Goal: Information Seeking & Learning: Learn about a topic

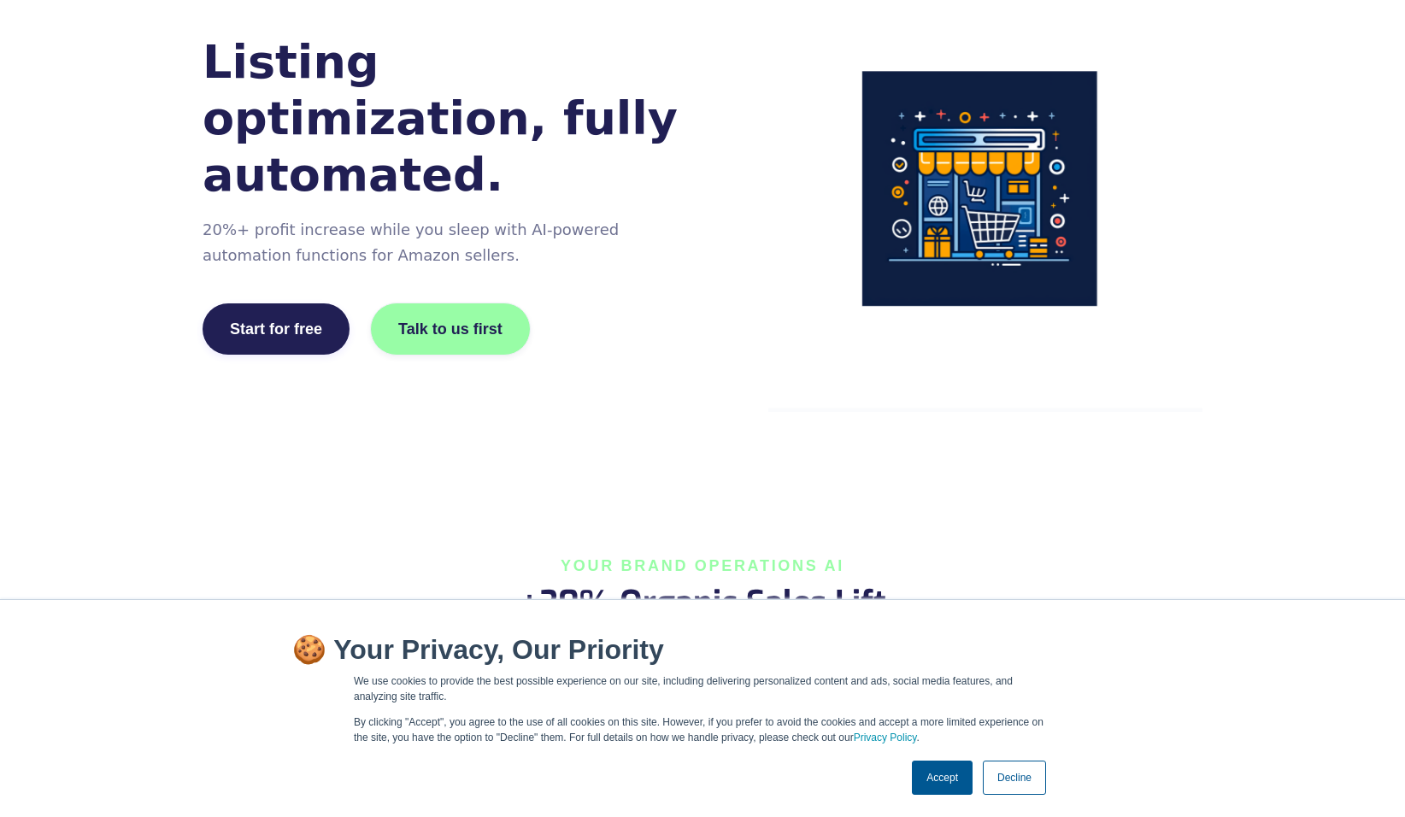
scroll to position [171, 0]
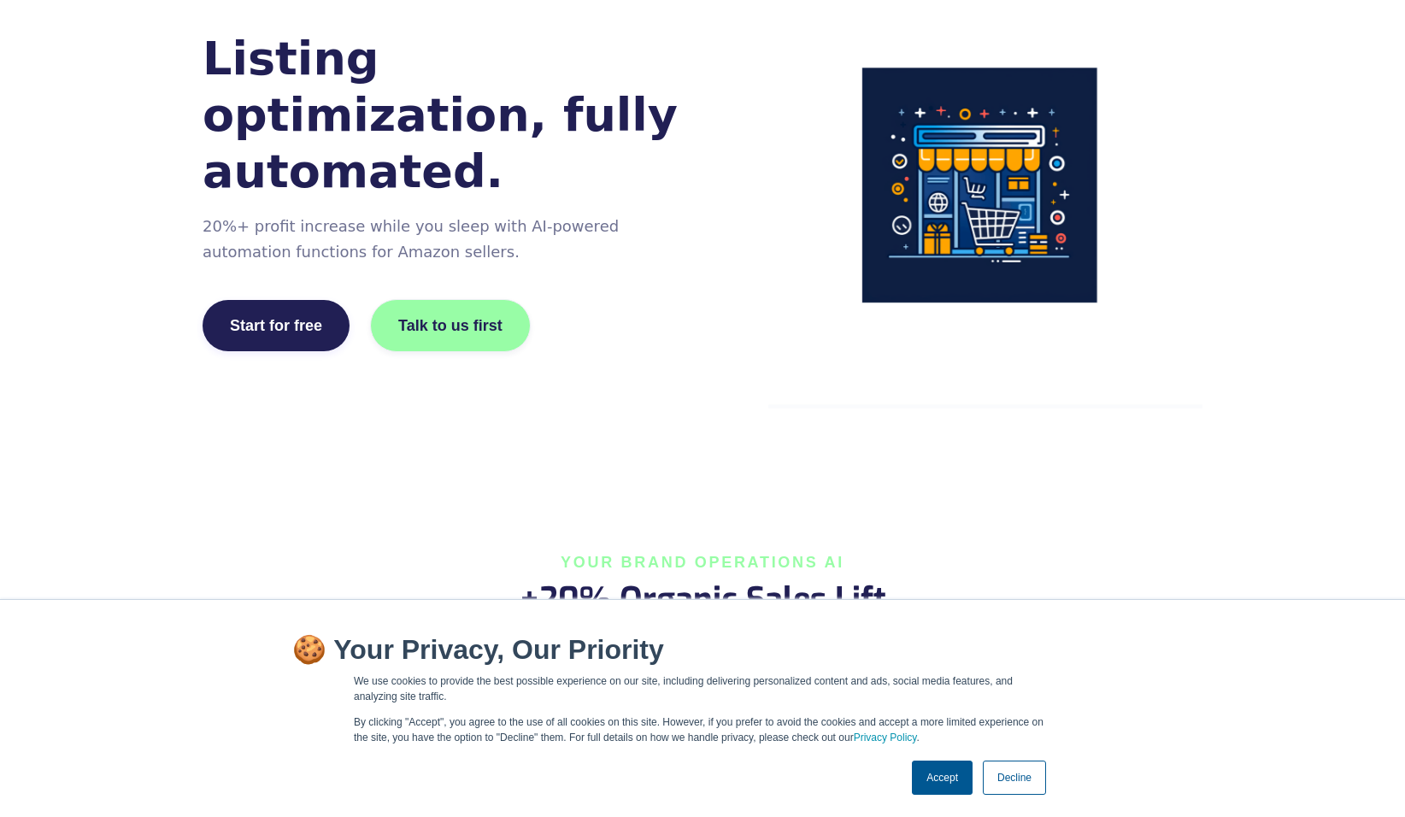
click at [938, 790] on link "Accept" at bounding box center [942, 778] width 61 height 34
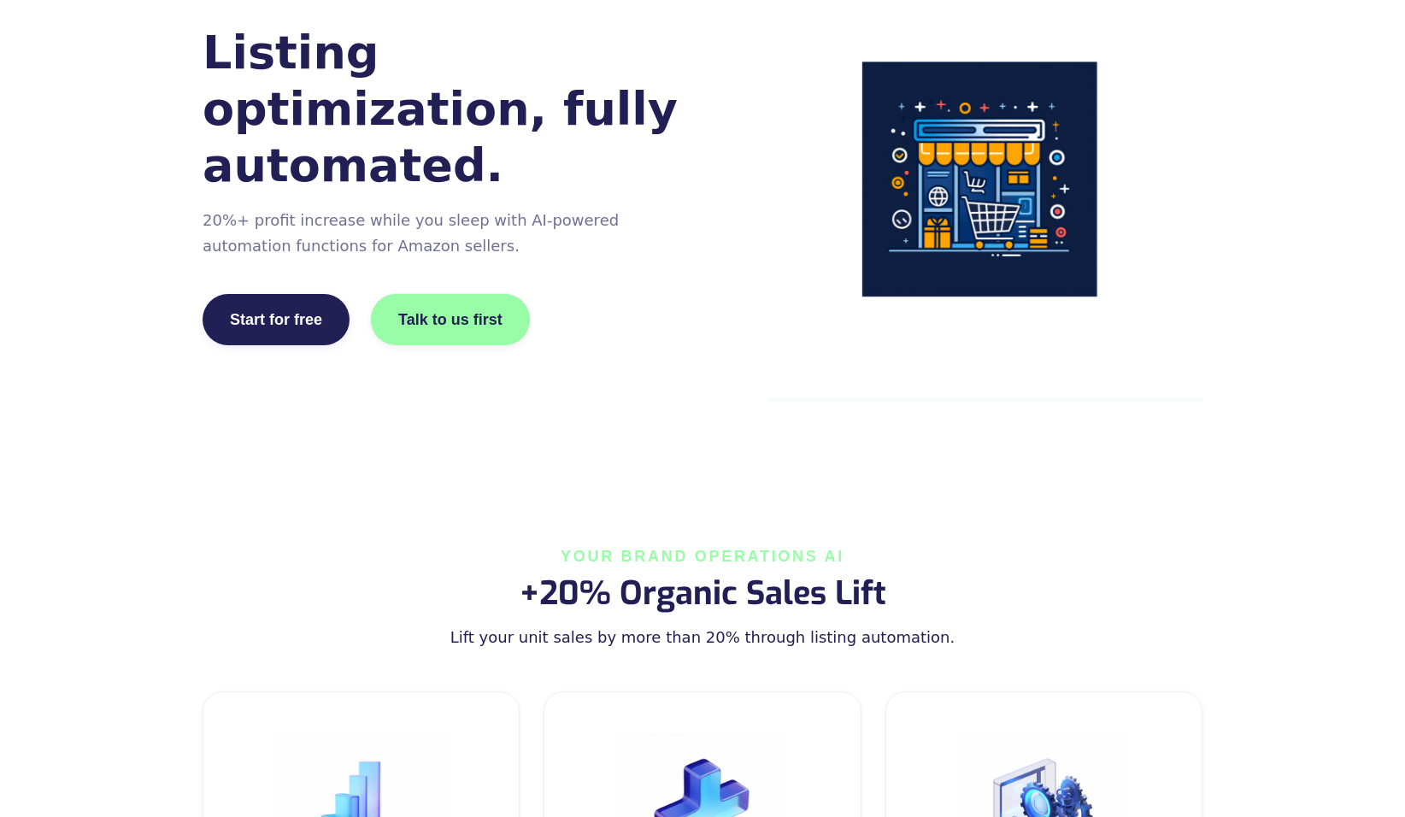
scroll to position [85, 0]
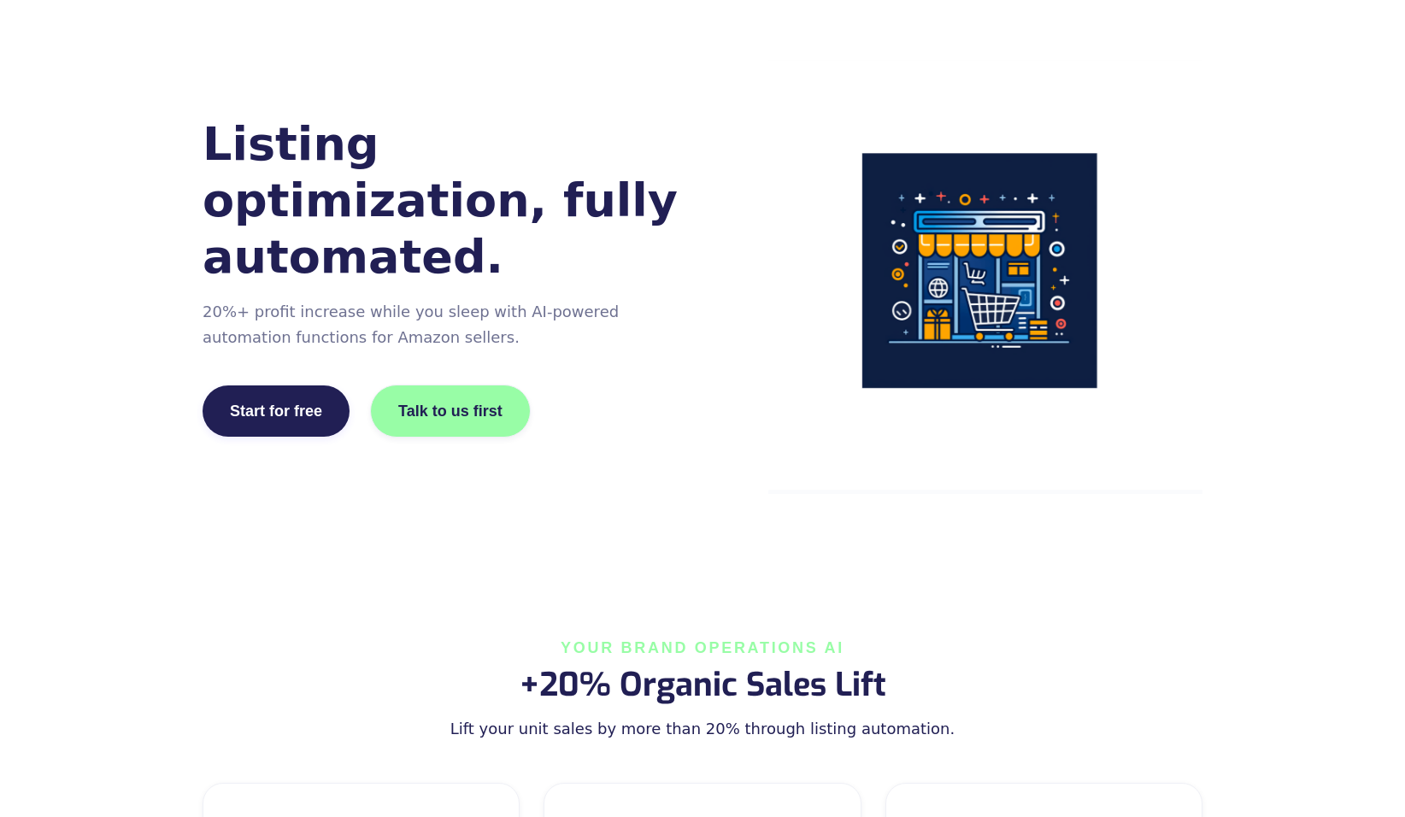
click at [549, 515] on div "Listing optimization, fully automated. 20%+ profit increase while you sleep wit…" at bounding box center [702, 277] width 1405 height 554
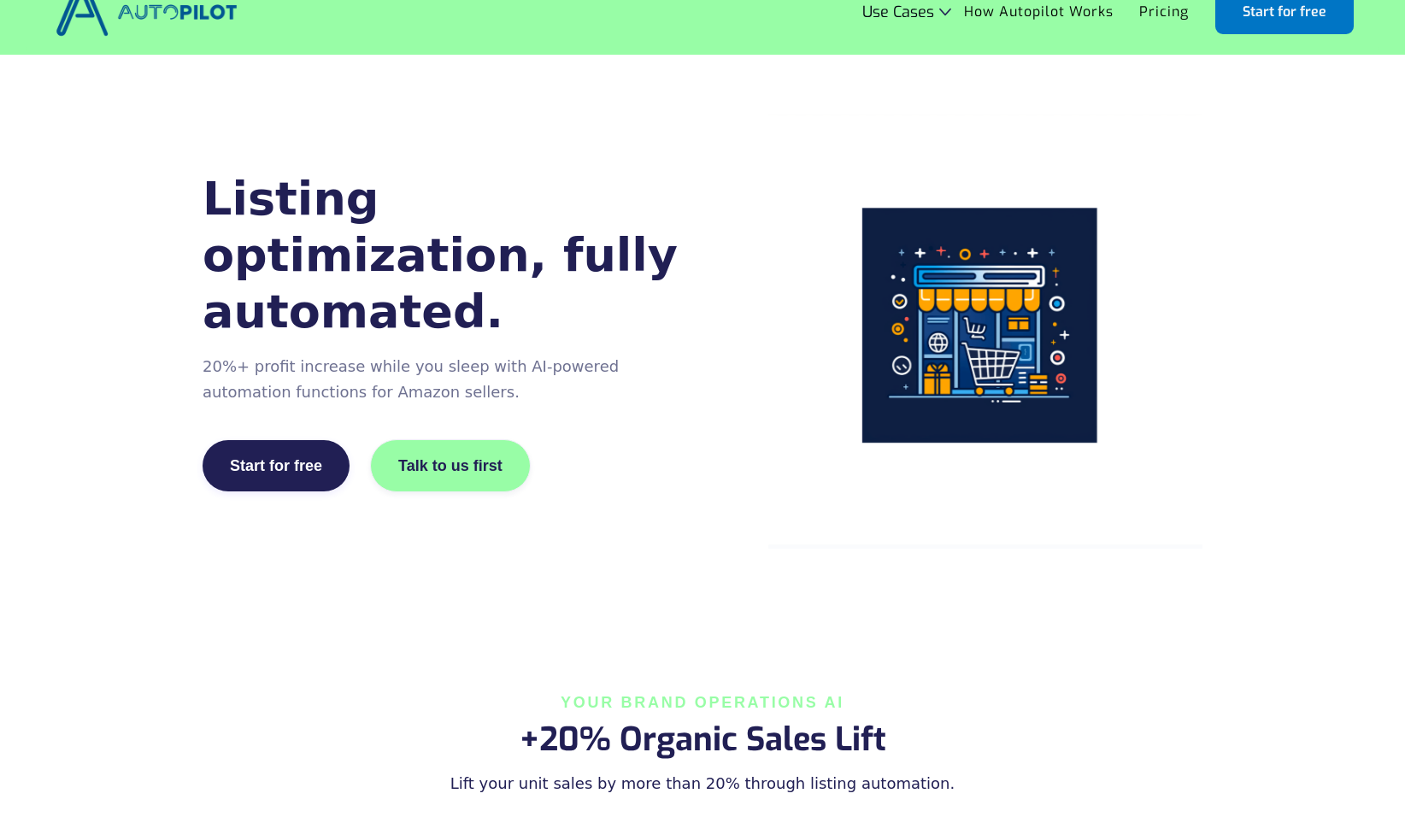
scroll to position [0, 0]
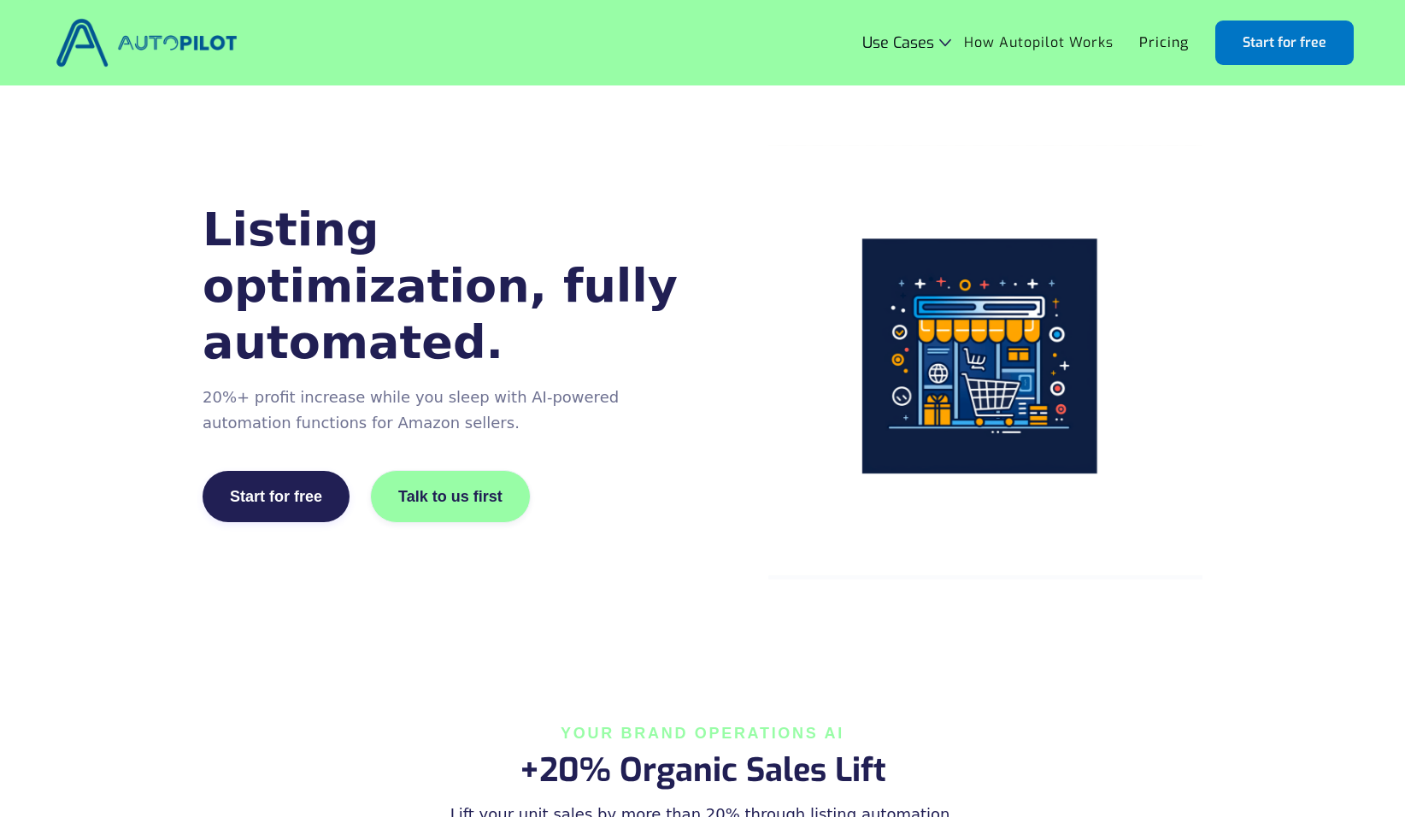
click at [1068, 45] on link "How Autopilot Works" at bounding box center [1038, 42] width 175 height 32
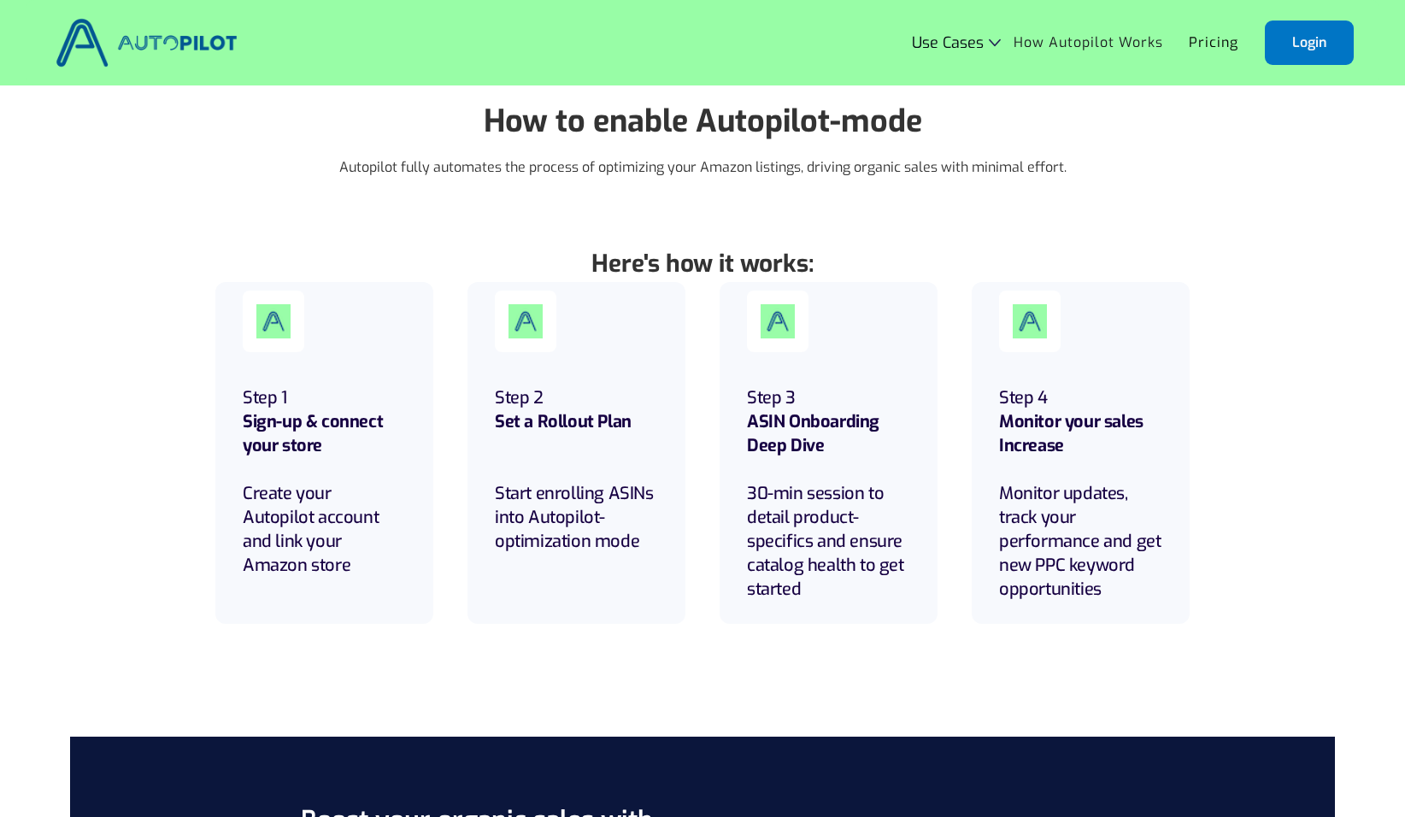
click at [1298, 44] on link "Login" at bounding box center [1309, 43] width 89 height 44
click at [985, 41] on div "Use Cases" at bounding box center [956, 42] width 89 height 17
click at [1060, 41] on link "How Autopilot Works" at bounding box center [1088, 42] width 175 height 32
